Goal: Transaction & Acquisition: Purchase product/service

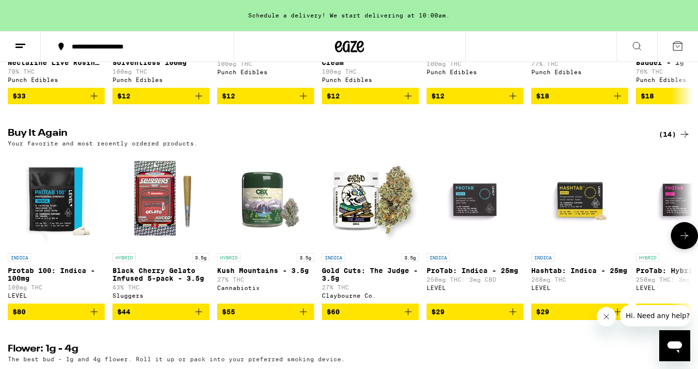
scroll to position [696, 0]
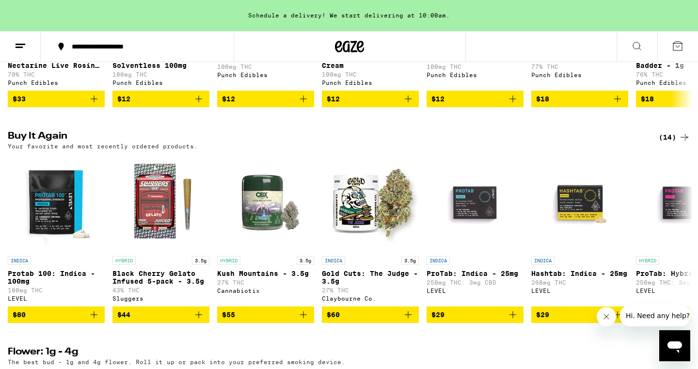
click at [633, 44] on icon at bounding box center [637, 46] width 12 height 12
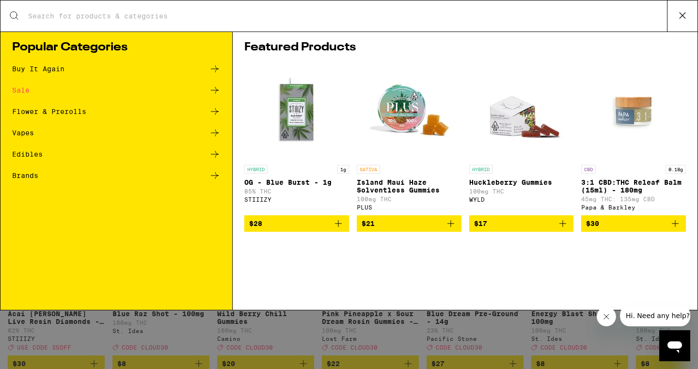
scroll to position [0, 0]
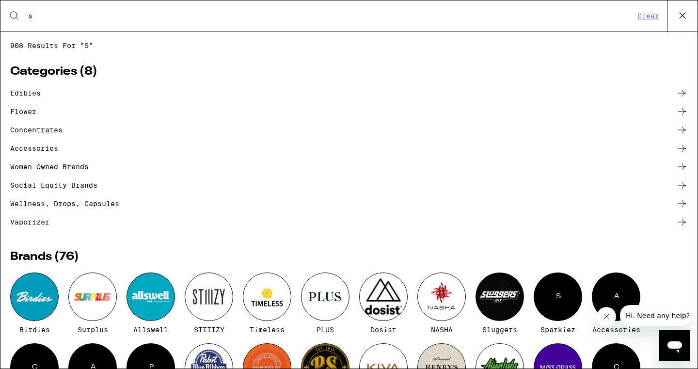
type input "st"
